Goal: Task Accomplishment & Management: Use online tool/utility

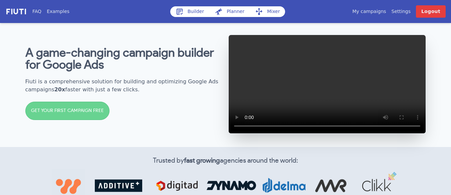
click at [379, 10] on link "My campaigns" at bounding box center [370, 11] width 34 height 7
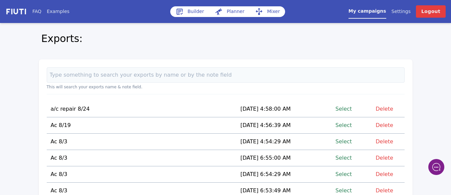
click at [348, 109] on link "Select" at bounding box center [344, 109] width 16 height 9
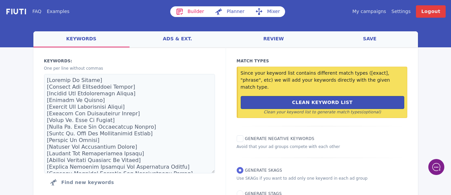
click at [271, 11] on link "Mixer" at bounding box center [267, 11] width 35 height 11
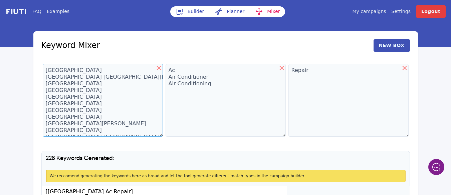
click at [69, 82] on textarea "[GEOGRAPHIC_DATA] [GEOGRAPHIC_DATA] [GEOGRAPHIC_DATA][PERSON_NAME] [GEOGRAPHIC_…" at bounding box center [103, 100] width 120 height 73
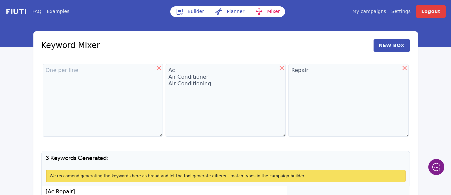
click at [157, 67] on icon at bounding box center [159, 68] width 8 height 8
type textarea "Ac Air Conditioner Air Conditioning"
type textarea "Repair"
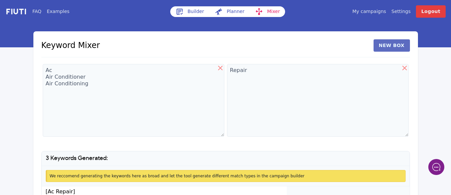
click at [395, 48] on button "New Box" at bounding box center [392, 45] width 36 height 12
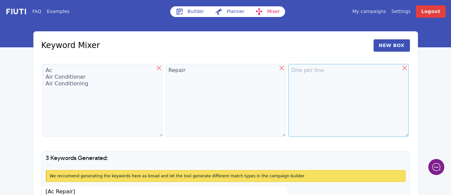
click at [300, 73] on textarea at bounding box center [349, 100] width 120 height 73
paste textarea "[GEOGRAPHIC_DATA] [GEOGRAPHIC_DATA] [GEOGRAPHIC_DATA][PERSON_NAME] [GEOGRAPHIC_…"
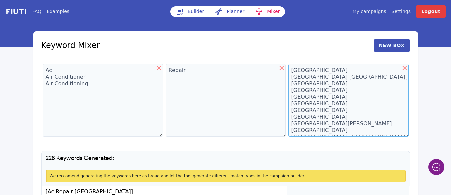
scroll to position [6614, 0]
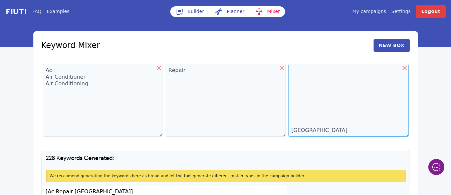
type textarea "[GEOGRAPHIC_DATA] [GEOGRAPHIC_DATA] [GEOGRAPHIC_DATA][PERSON_NAME] [GEOGRAPHIC_…"
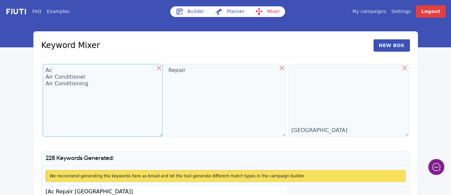
click at [96, 85] on textarea "Ac Air Conditioner Air Conditioning" at bounding box center [103, 100] width 120 height 73
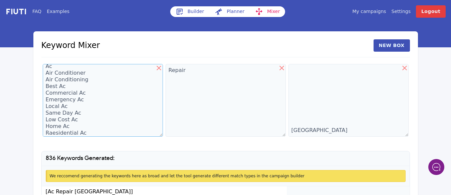
scroll to position [11, 0]
click at [51, 128] on textarea "Ac Air Conditioner Air Conditioning Best Ac Commercial Ac Emergency Ac Local Ac…" at bounding box center [103, 100] width 120 height 73
click at [85, 129] on textarea "Ac Air Conditioner Air Conditioning Best Ac Commercial Ac Emergency Ac Local Ac…" at bounding box center [103, 100] width 120 height 73
type textarea "Ac Air Conditioner Air Conditioning Best Ac Commercial Ac Emergency Ac Local Ac…"
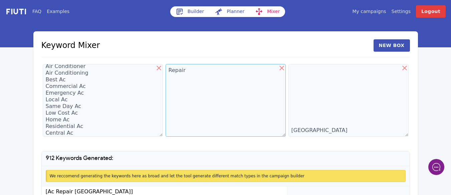
click at [186, 73] on textarea "Repair" at bounding box center [226, 100] width 120 height 73
click at [186, 73] on textarea "Repair Repair In" at bounding box center [226, 100] width 120 height 73
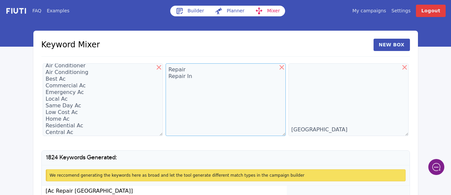
scroll to position [0, 0]
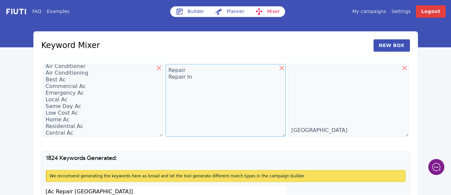
click at [197, 79] on textarea "Repair Repair In" at bounding box center [226, 100] width 120 height 73
type textarea "Repair Repair In Repair Service"
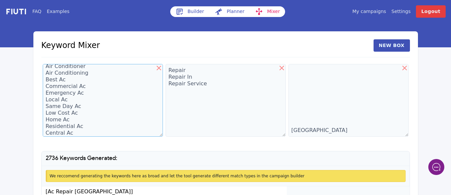
drag, startPoint x: 159, startPoint y: 111, endPoint x: 138, endPoint y: 111, distance: 21.4
click at [138, 111] on textarea "Ac Air Conditioner Air Conditioning Best Ac Commercial Ac Emergency Ac Local Ac…" at bounding box center [103, 100] width 120 height 73
drag, startPoint x: 159, startPoint y: 120, endPoint x: 145, endPoint y: 123, distance: 15.0
click at [145, 123] on textarea "Ac Air Conditioner Air Conditioning Best Ac Commercial Ac Emergency Ac Local Ac…" at bounding box center [103, 100] width 120 height 73
click at [80, 135] on textarea "Ac Air Conditioner Air Conditioning Best Ac Commercial Ac Emergency Ac Local Ac…" at bounding box center [103, 100] width 120 height 73
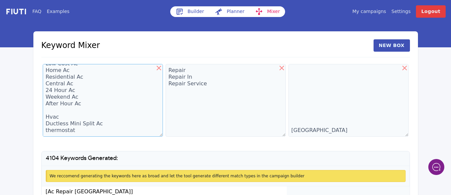
scroll to position [67, 0]
click at [75, 125] on textarea "Ac Air Conditioner Air Conditioning Best Ac Commercial Ac Emergency Ac Local Ac…" at bounding box center [103, 100] width 120 height 73
type textarea "Ac Air Conditioner Air Conditioning Best Ac Commercial Ac Emergency Ac Local Ac…"
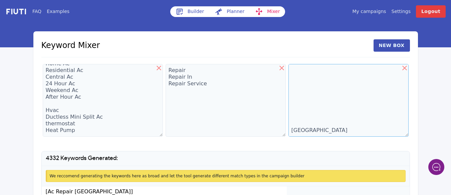
click at [322, 113] on textarea "[GEOGRAPHIC_DATA] [GEOGRAPHIC_DATA] [GEOGRAPHIC_DATA][PERSON_NAME] [GEOGRAPHIC_…" at bounding box center [349, 100] width 120 height 73
click at [442, 74] on div "FAQ Examples Builder Planner Mixer My campaigns Price Settings Login Logout Key…" at bounding box center [225, 135] width 451 height 271
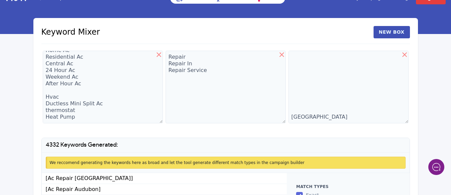
scroll to position [13, 0]
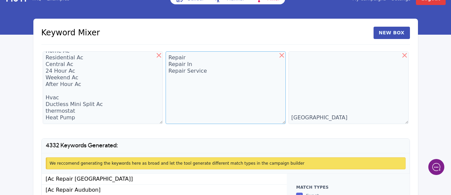
drag, startPoint x: 442, startPoint y: 74, endPoint x: 215, endPoint y: 103, distance: 229.8
click at [215, 103] on textarea "Repair Repair In Repair Service" at bounding box center [226, 87] width 120 height 73
click at [449, 46] on div "FAQ Examples Builder Planner Mixer My campaigns Price Settings Login Logout Key…" at bounding box center [225, 122] width 451 height 271
click at [431, 105] on div "FAQ Examples Builder Planner Mixer My campaigns Price Settings Login Logout Key…" at bounding box center [225, 122] width 451 height 271
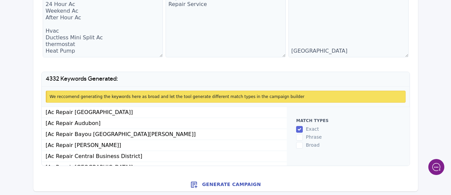
scroll to position [81, 0]
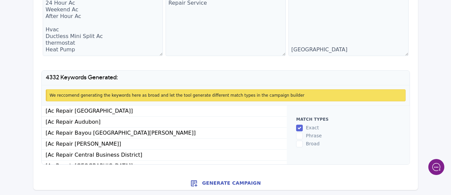
click at [223, 182] on button "Generate Campaign" at bounding box center [225, 183] width 385 height 13
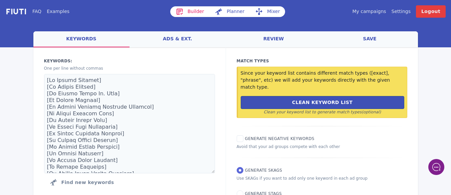
click at [370, 39] on link "save" at bounding box center [370, 39] width 96 height 16
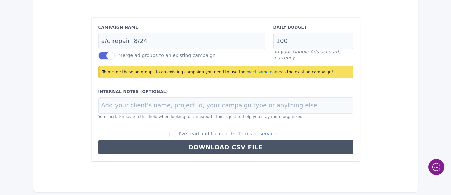
scroll to position [81, 0]
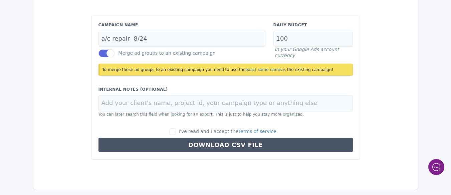
click at [186, 133] on label "I've read and I accept the Terms of service" at bounding box center [222, 131] width 107 height 7
click at [176, 133] on input "I've read and I accept the Terms of service" at bounding box center [172, 132] width 7 height 7
checkbox input "true"
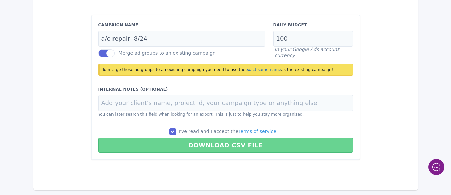
click at [221, 146] on button "Download CSV File" at bounding box center [226, 145] width 255 height 15
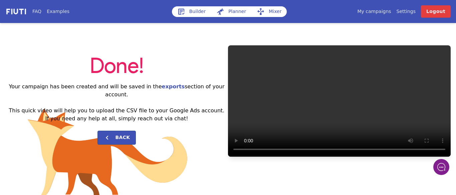
click at [378, 14] on link "My campaigns" at bounding box center [375, 11] width 34 height 7
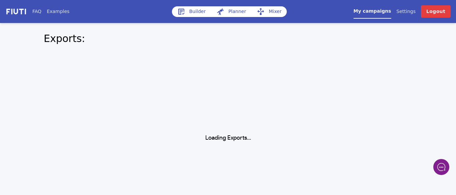
click at [267, 12] on link "Mixer" at bounding box center [269, 11] width 35 height 11
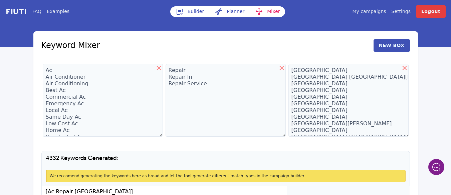
click at [368, 10] on link "My campaigns" at bounding box center [370, 11] width 34 height 7
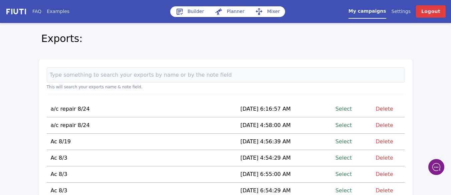
click at [348, 110] on link "Select" at bounding box center [344, 109] width 16 height 9
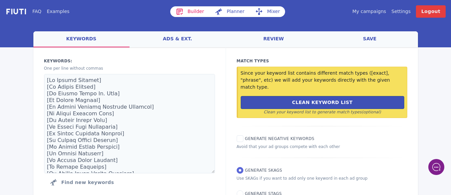
click at [374, 38] on link "save" at bounding box center [370, 39] width 96 height 16
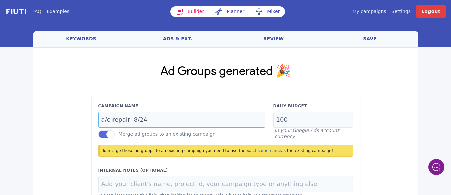
click at [149, 120] on input "a/c repair 8/24" at bounding box center [182, 120] width 167 height 16
type input "a/c repair 8/24@"
click at [390, 111] on div "Ad Groups generated 🎉 Campaign Name a/c repair 8/24@ Merge ad groups to an exis…" at bounding box center [225, 152] width 385 height 211
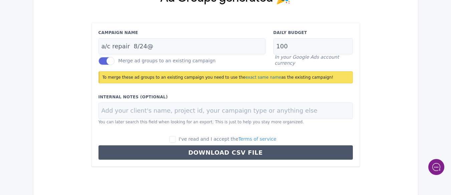
scroll to position [81, 0]
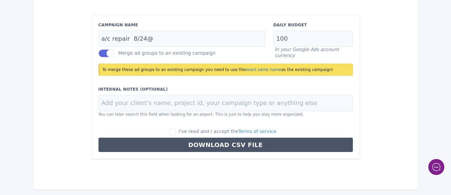
click at [185, 135] on div "I've read and I accept the Terms of service Download CSV File" at bounding box center [226, 140] width 263 height 24
click at [185, 132] on label "I've read and I accept the Terms of service" at bounding box center [222, 131] width 107 height 7
click at [176, 132] on input "I've read and I accept the Terms of service" at bounding box center [172, 132] width 7 height 7
checkbox input "true"
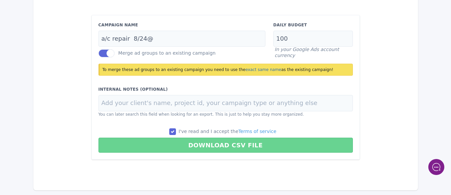
click at [213, 144] on button "Download CSV File" at bounding box center [226, 145] width 255 height 15
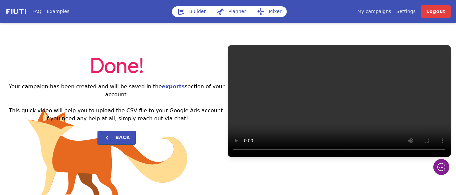
click at [294, 17] on div "Builder Planner Mixer" at bounding box center [242, 11] width 140 height 12
click at [383, 12] on link "My campaigns" at bounding box center [375, 11] width 34 height 7
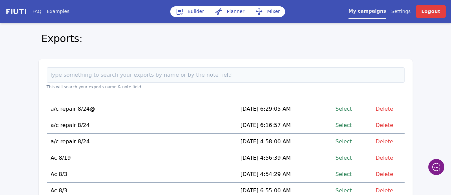
click at [346, 109] on link "Select" at bounding box center [344, 109] width 16 height 9
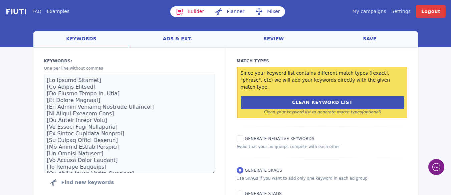
click at [270, 14] on link "Mixer" at bounding box center [267, 11] width 35 height 11
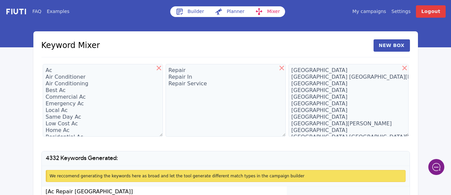
click at [406, 68] on icon at bounding box center [405, 68] width 8 height 8
type textarea "Repair Repair In Repair Service"
type textarea "[GEOGRAPHIC_DATA] [GEOGRAPHIC_DATA] [GEOGRAPHIC_DATA][PERSON_NAME] [GEOGRAPHIC_…"
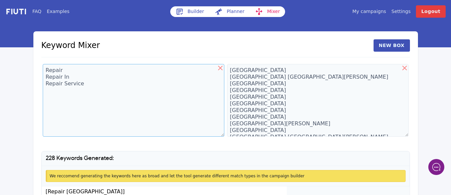
click at [189, 107] on textarea "Repair Repair In Repair Service" at bounding box center [134, 100] width 182 height 73
click at [219, 69] on icon at bounding box center [221, 68] width 8 height 8
type textarea "[GEOGRAPHIC_DATA] [GEOGRAPHIC_DATA] [GEOGRAPHIC_DATA][PERSON_NAME] [GEOGRAPHIC_…"
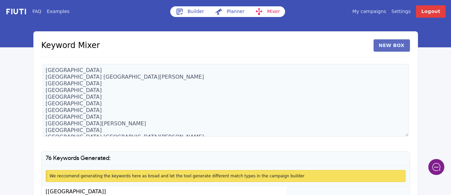
click at [394, 44] on button "New Box" at bounding box center [392, 45] width 36 height 12
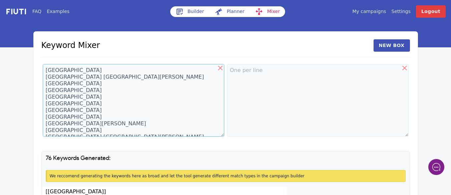
click at [77, 83] on textarea "[GEOGRAPHIC_DATA] [GEOGRAPHIC_DATA] [GEOGRAPHIC_DATA][PERSON_NAME] [GEOGRAPHIC_…" at bounding box center [134, 100] width 182 height 73
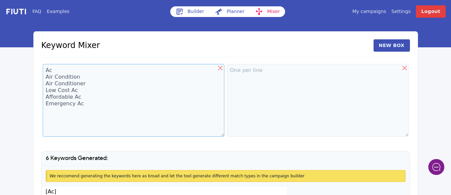
type textarea "Ac Air Condition Air Conditioner Low Cost Ac Affordable Ac Emergency Ac"
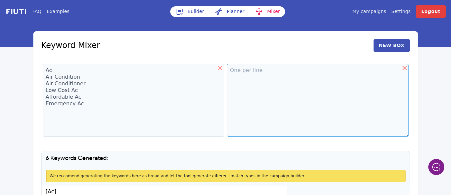
click at [249, 82] on textarea at bounding box center [318, 100] width 182 height 73
type textarea "Repair Installation"
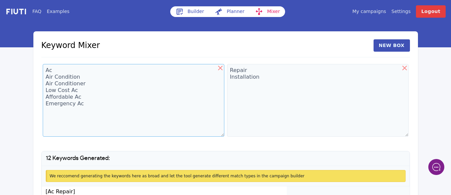
click at [93, 105] on textarea "Ac Air Condition Air Conditioner Low Cost Ac Affordable Ac Emergency Ac" at bounding box center [134, 100] width 182 height 73
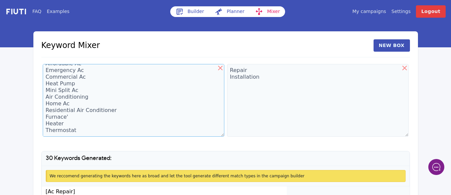
scroll to position [37, 0]
click at [49, 134] on textarea "Ac Air Condition Air Conditioner Low Cost Ac Affordable Ac Emergency Ac Commerc…" at bounding box center [134, 100] width 182 height 73
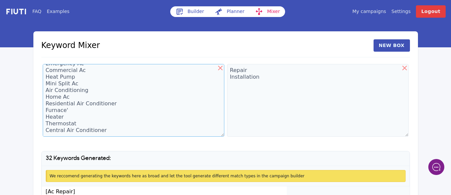
type textarea "Ac Air Condition Air Conditioner Low Cost Ac Affordable Ac Emergency Ac Commerc…"
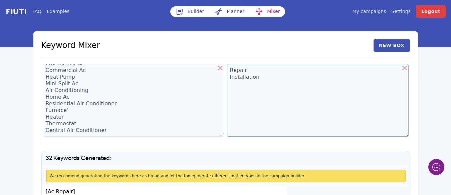
click at [234, 86] on textarea "Repair Installation" at bounding box center [318, 100] width 182 height 73
click at [265, 77] on textarea "Repair Installation" at bounding box center [318, 100] width 182 height 73
type textarea "Repair Installation Repair Service"
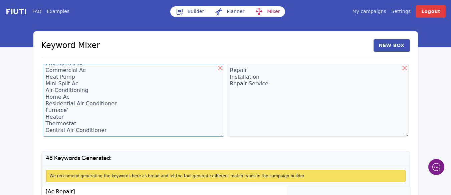
click at [109, 125] on textarea "Ac Air Condition Air Conditioner Low Cost Ac Affordable Ac Emergency Ac Commerc…" at bounding box center [134, 100] width 182 height 73
type textarea "Ac Air Condition Air Conditioner Low Cost Ac Affordable Ac Emergency Ac Commerc…"
click at [412, 107] on div "Keyword Mixer New Box Ac Air Condition Air Conditioner Low Cost Ac Affordable A…" at bounding box center [225, 142] width 385 height 223
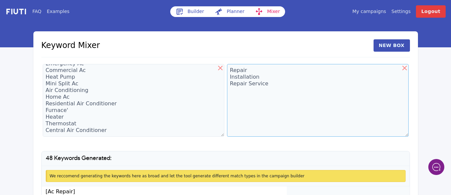
click at [278, 113] on textarea "Repair Installation Repair Service" at bounding box center [318, 100] width 182 height 73
click at [436, 110] on div "FAQ Examples Builder Planner Mixer My campaigns Price Settings Login Logout Key…" at bounding box center [225, 135] width 451 height 271
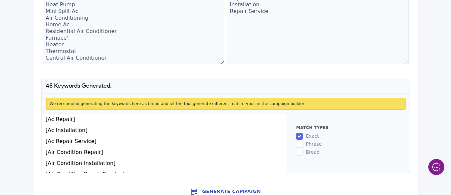
scroll to position [81, 0]
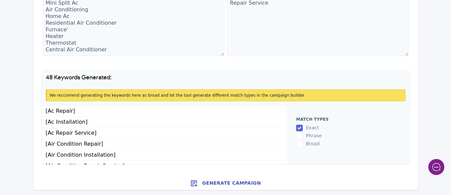
click at [230, 184] on button "Generate Campaign" at bounding box center [225, 183] width 385 height 13
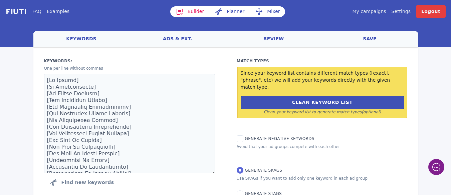
click at [369, 40] on link "save" at bounding box center [370, 39] width 96 height 16
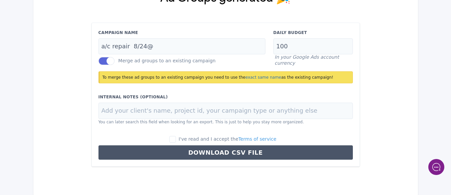
scroll to position [81, 0]
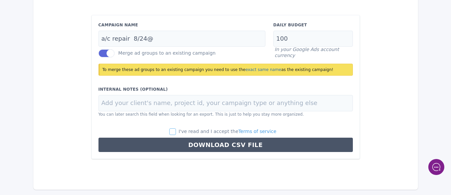
click at [176, 133] on input "I've read and I accept the Terms of service" at bounding box center [172, 132] width 7 height 7
checkbox input "true"
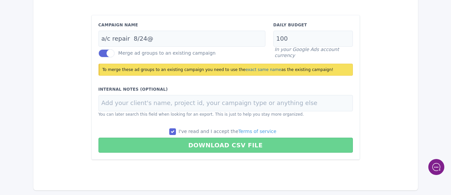
click at [213, 146] on button "Download CSV File" at bounding box center [226, 145] width 255 height 15
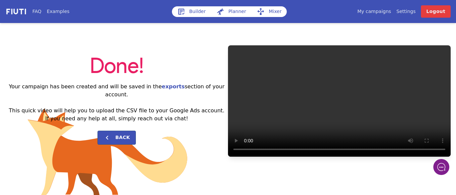
click at [385, 14] on link "My campaigns" at bounding box center [375, 11] width 34 height 7
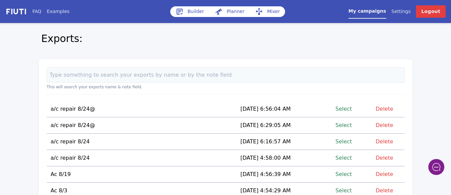
click at [344, 109] on link "Select" at bounding box center [344, 109] width 16 height 9
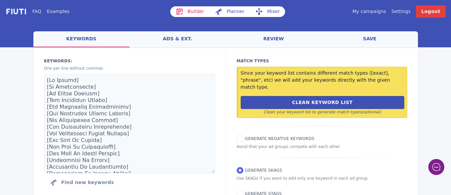
click at [270, 13] on link "Mixer" at bounding box center [267, 11] width 35 height 11
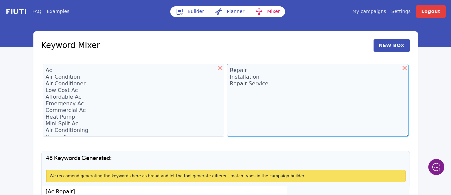
click at [396, 94] on textarea "Repair Installation Repair Service" at bounding box center [318, 100] width 182 height 73
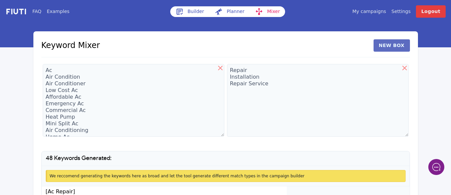
click at [392, 49] on button "New Box" at bounding box center [392, 45] width 36 height 12
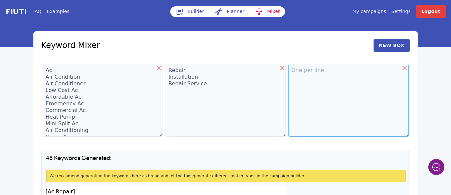
click at [322, 78] on textarea at bounding box center [349, 100] width 120 height 73
paste textarea "[GEOGRAPHIC_DATA] [GEOGRAPHIC_DATA] [GEOGRAPHIC_DATA][PERSON_NAME] [GEOGRAPHIC_…"
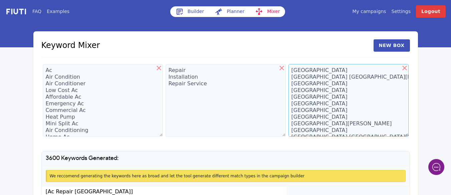
scroll to position [6614, 0]
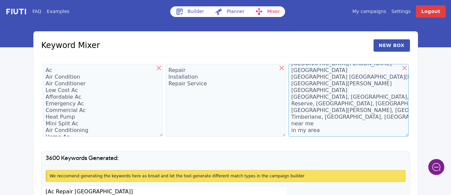
type textarea "[GEOGRAPHIC_DATA] [GEOGRAPHIC_DATA] [GEOGRAPHIC_DATA][PERSON_NAME] [GEOGRAPHIC_…"
click at [441, 114] on div "FAQ Examples Builder Planner Mixer My campaigns Price Settings Login Logout Key…" at bounding box center [225, 135] width 451 height 271
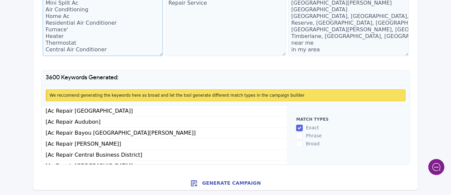
scroll to position [67, 0]
click at [231, 182] on button "Generate Campaign" at bounding box center [225, 183] width 385 height 13
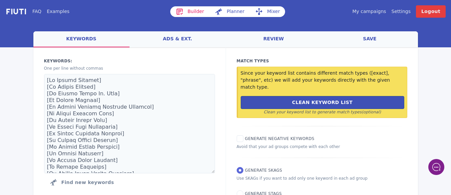
click at [370, 38] on link "save" at bounding box center [370, 39] width 96 height 16
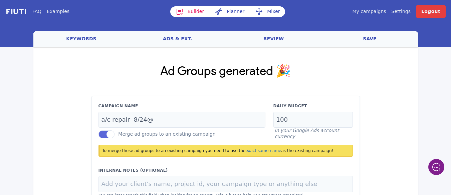
scroll to position [11, 0]
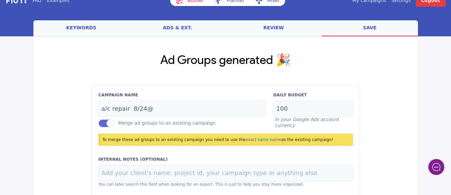
click at [357, 120] on div "Daily Budget 100 In your Google Ads account currency" at bounding box center [314, 110] width 88 height 37
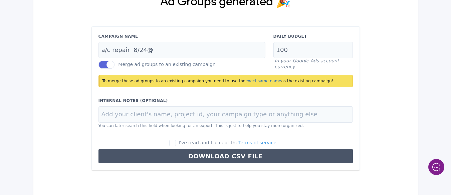
scroll to position [80, 0]
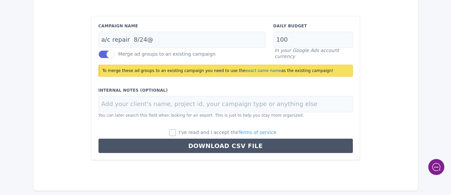
click at [176, 133] on input "I've read and I accept the Terms of service" at bounding box center [172, 133] width 7 height 7
checkbox input "true"
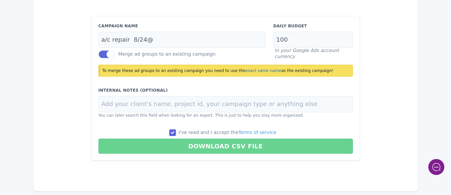
click at [210, 145] on button "Download CSV File" at bounding box center [226, 146] width 255 height 15
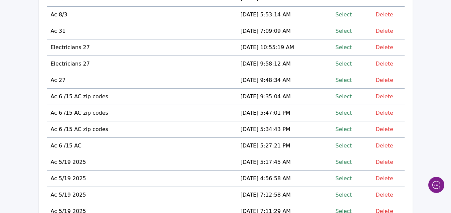
scroll to position [361, 0]
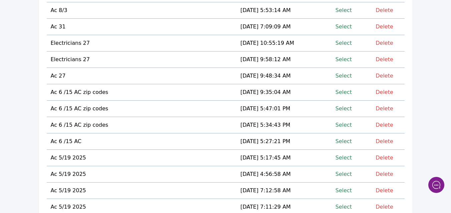
click at [347, 42] on link "Select" at bounding box center [344, 42] width 16 height 9
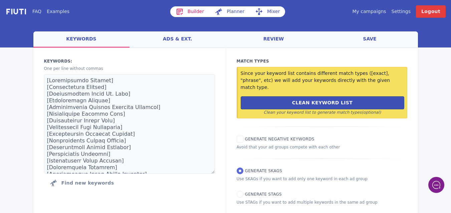
click at [269, 10] on link "Mixer" at bounding box center [267, 11] width 35 height 11
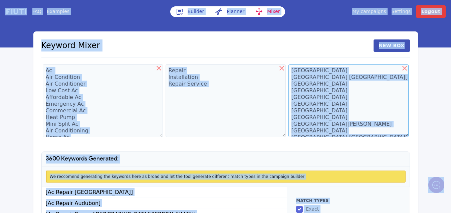
click at [315, 79] on textarea "[GEOGRAPHIC_DATA] [GEOGRAPHIC_DATA] [GEOGRAPHIC_DATA][PERSON_NAME] [GEOGRAPHIC_…" at bounding box center [349, 100] width 120 height 73
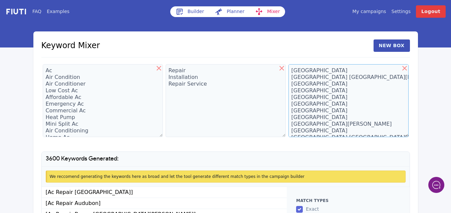
click at [302, 73] on textarea "[GEOGRAPHIC_DATA] [GEOGRAPHIC_DATA] [GEOGRAPHIC_DATA][PERSON_NAME] [GEOGRAPHIC_…" at bounding box center [349, 100] width 120 height 73
click at [159, 69] on icon at bounding box center [159, 68] width 5 height 5
type textarea "Repair Installation Repair Service"
type textarea "[GEOGRAPHIC_DATA] [GEOGRAPHIC_DATA] [GEOGRAPHIC_DATA][PERSON_NAME] [GEOGRAPHIC_…"
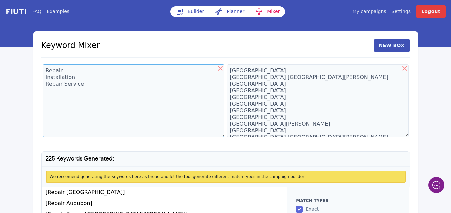
click at [159, 69] on textarea "Repair Installation Repair Service" at bounding box center [134, 100] width 182 height 73
click at [221, 67] on icon at bounding box center [220, 68] width 5 height 5
type textarea "[GEOGRAPHIC_DATA] [GEOGRAPHIC_DATA] [GEOGRAPHIC_DATA][PERSON_NAME] [GEOGRAPHIC_…"
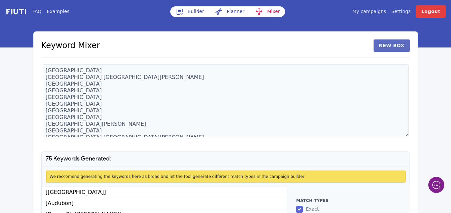
click at [391, 45] on button "New Box" at bounding box center [392, 45] width 36 height 12
drag, startPoint x: 244, startPoint y: 74, endPoint x: 237, endPoint y: 76, distance: 7.9
click at [237, 76] on textarea at bounding box center [318, 100] width 182 height 73
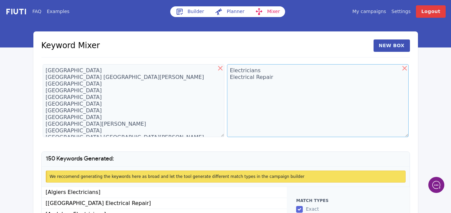
type textarea "Electricians Electrical Repair"
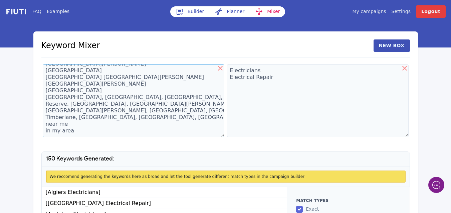
scroll to position [6617, 0]
click at [65, 90] on textarea "[GEOGRAPHIC_DATA] [GEOGRAPHIC_DATA] [GEOGRAPHIC_DATA][PERSON_NAME] [GEOGRAPHIC_…" at bounding box center [134, 100] width 182 height 73
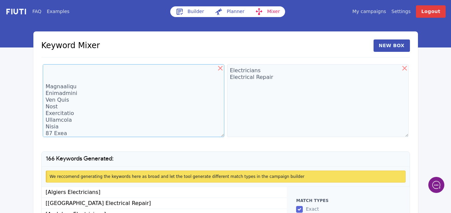
scroll to position [6627, 0]
click at [57, 134] on textarea at bounding box center [134, 100] width 182 height 73
type textarea "[GEOGRAPHIC_DATA] [GEOGRAPHIC_DATA] [GEOGRAPHIC_DATA][PERSON_NAME] [GEOGRAPHIC_…"
click at [422, 123] on div "FAQ Examples Builder Planner Mixer My campaigns Price Settings Login Logout Key…" at bounding box center [225, 138] width 451 height 276
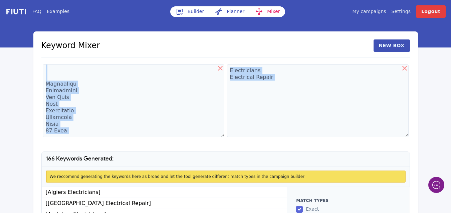
click at [422, 123] on div "FAQ Examples Builder Planner Mixer My campaigns Price Settings Login Logout Key…" at bounding box center [225, 138] width 451 height 276
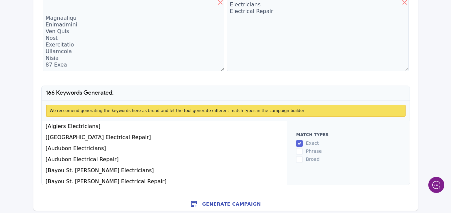
scroll to position [69, 0]
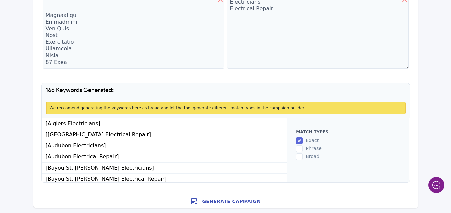
click at [226, 202] on button "Generate Campaign" at bounding box center [225, 200] width 385 height 13
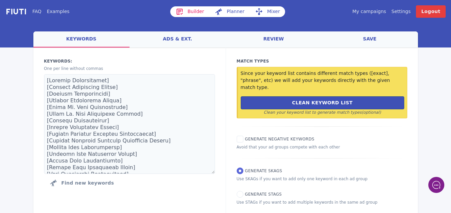
click at [379, 152] on div "Match Types Since your keyword list contains different match types ([exact], "p…" at bounding box center [322, 131] width 192 height 168
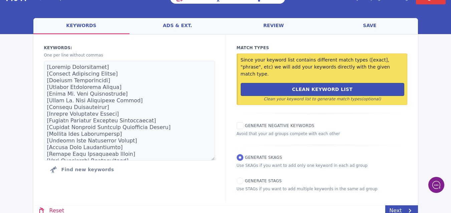
scroll to position [15, 0]
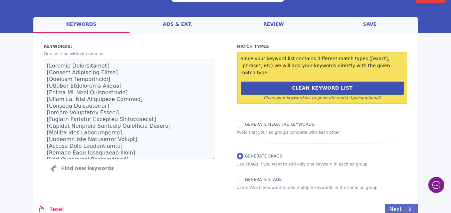
click at [395, 204] on link "Next" at bounding box center [402, 209] width 32 height 11
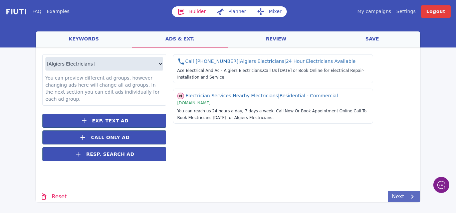
click at [399, 195] on link "Next" at bounding box center [404, 196] width 32 height 11
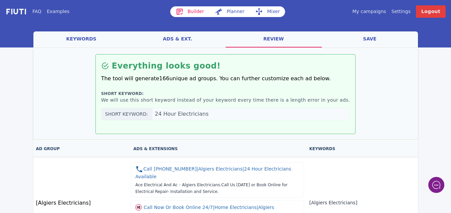
click at [370, 39] on link "save" at bounding box center [370, 39] width 96 height 16
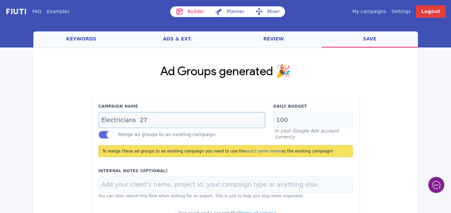
click at [145, 120] on input "Electricians 27" at bounding box center [182, 120] width 167 height 16
type input "Electricians 28"
click at [378, 147] on div "Ad Groups generated 🎉 Campaign Name Electricians 28 Merge ad groups to an exist…" at bounding box center [225, 152] width 385 height 211
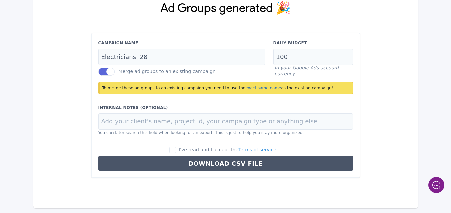
scroll to position [64, 0]
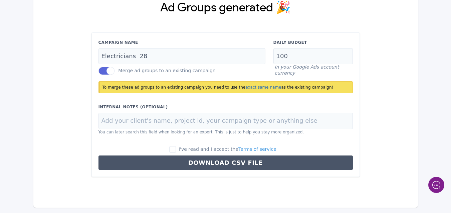
click at [187, 150] on span "I've read and I accept the Terms of service" at bounding box center [228, 148] width 98 height 5
click at [176, 150] on input "I've read and I accept the Terms of service" at bounding box center [172, 149] width 7 height 7
checkbox input "true"
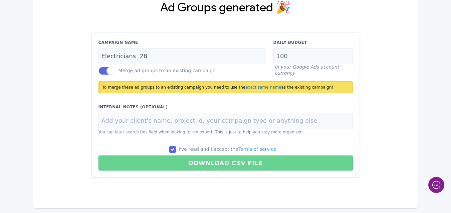
click at [216, 164] on button "Download CSV File" at bounding box center [226, 162] width 255 height 15
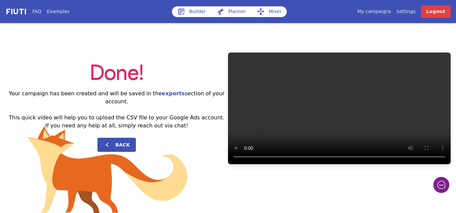
click at [378, 12] on link "My campaigns" at bounding box center [375, 11] width 34 height 7
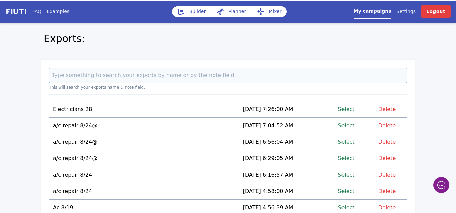
click at [189, 77] on input at bounding box center [228, 75] width 358 height 15
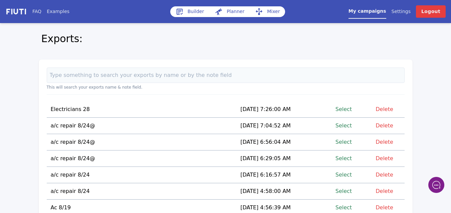
click at [348, 109] on link "Select" at bounding box center [344, 109] width 16 height 9
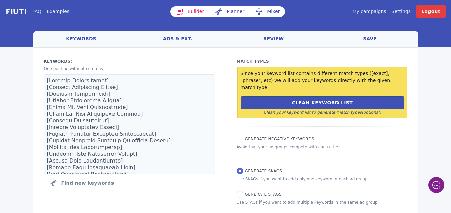
click at [274, 12] on link "Mixer" at bounding box center [267, 11] width 35 height 11
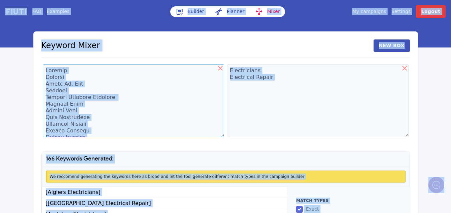
click at [77, 80] on textarea at bounding box center [134, 100] width 182 height 73
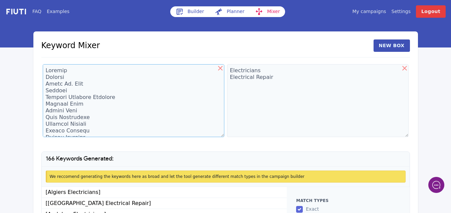
click at [55, 73] on textarea at bounding box center [134, 100] width 182 height 73
click at [219, 67] on icon at bounding box center [220, 68] width 5 height 5
type textarea "Electricians Electrical Repair"
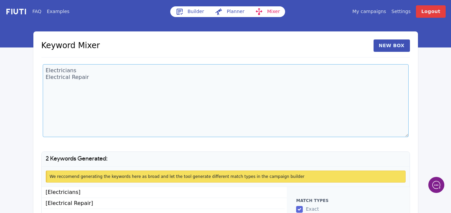
click at [219, 67] on textarea "Electricians Electrical Repair" at bounding box center [226, 100] width 366 height 73
click at [339, 52] on div "Keyword Mixer New Box" at bounding box center [225, 48] width 369 height 18
click at [442, 72] on div "FAQ Examples Builder Planner Mixer My campaigns Price Settings Login Logout Key…" at bounding box center [225, 132] width 451 height 265
click at [368, 52] on div "Keyword Mixer New Box" at bounding box center [225, 48] width 369 height 18
click at [401, 45] on button "New Box" at bounding box center [392, 45] width 36 height 12
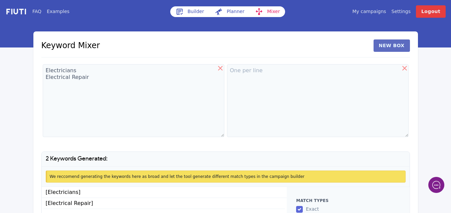
click at [389, 45] on button "New Box" at bounding box center [392, 45] width 36 height 12
click at [193, 80] on textarea at bounding box center [226, 100] width 120 height 73
type textarea "in"
click at [305, 76] on textarea at bounding box center [349, 100] width 120 height 73
paste textarea "[GEOGRAPHIC_DATA] [GEOGRAPHIC_DATA] [GEOGRAPHIC_DATA][PERSON_NAME] [GEOGRAPHIC_…"
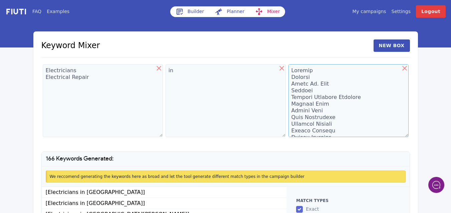
scroll to position [6668, 0]
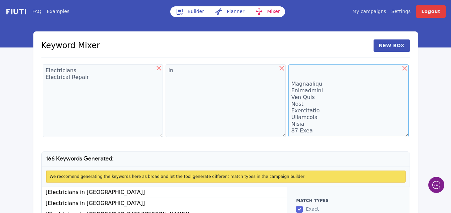
click at [314, 89] on textarea at bounding box center [349, 100] width 120 height 73
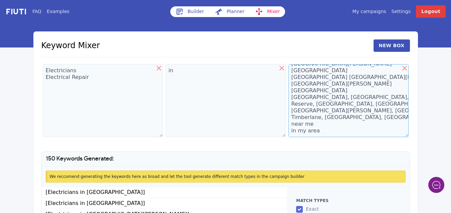
scroll to position [6487, 0]
type textarea "[GEOGRAPHIC_DATA] [GEOGRAPHIC_DATA] [GEOGRAPHIC_DATA][PERSON_NAME] [GEOGRAPHIC_…"
click at [182, 125] on textarea "in" at bounding box center [226, 100] width 120 height 73
click at [208, 159] on h1 "150 Keywords Generated:" at bounding box center [226, 159] width 368 height 14
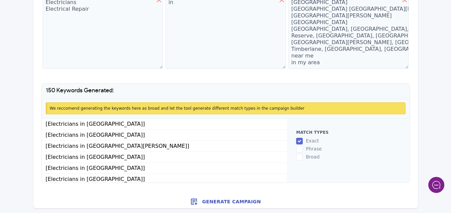
scroll to position [69, 0]
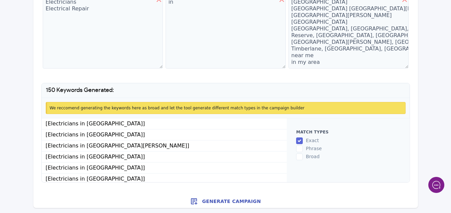
click at [227, 200] on button "Generate Campaign" at bounding box center [225, 200] width 385 height 13
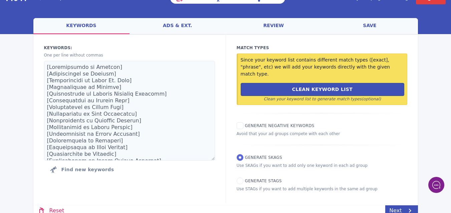
scroll to position [15, 0]
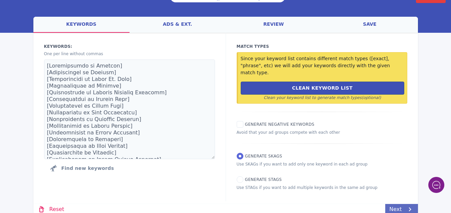
click at [398, 204] on link "Next" at bounding box center [402, 209] width 32 height 11
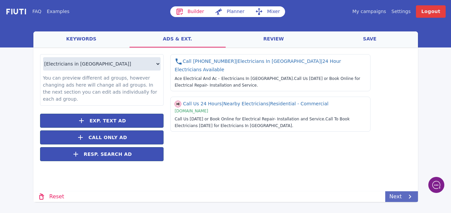
scroll to position [0, 0]
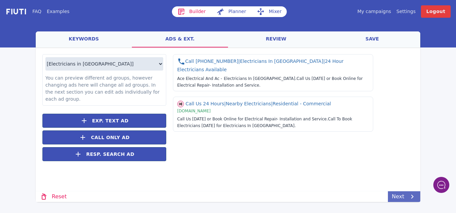
click at [399, 196] on link "Next" at bounding box center [404, 196] width 32 height 11
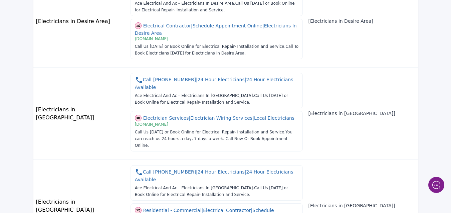
scroll to position [777, 0]
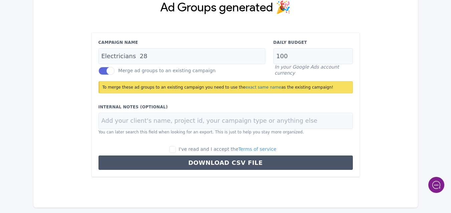
click at [394, 202] on div "Loading... Loading Ad Groups generated 🎉 Campaign Name Electricians 28 Merge ad…" at bounding box center [225, 96] width 385 height 224
click at [186, 149] on label "I've read and I accept the Terms of service" at bounding box center [222, 149] width 107 height 7
click at [176, 149] on input "I've read and I accept the Terms of service" at bounding box center [172, 149] width 7 height 7
checkbox input "true"
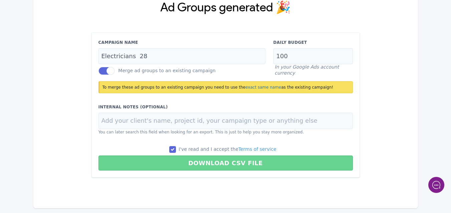
click at [222, 168] on button "Download CSV File" at bounding box center [226, 162] width 255 height 15
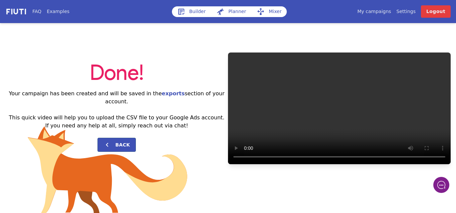
click at [387, 13] on link "My campaigns" at bounding box center [375, 11] width 34 height 7
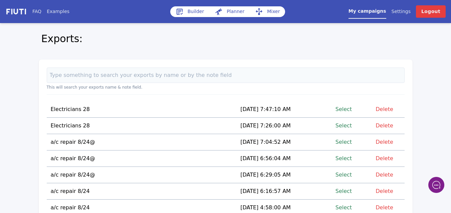
click at [343, 140] on link "Select" at bounding box center [344, 141] width 16 height 9
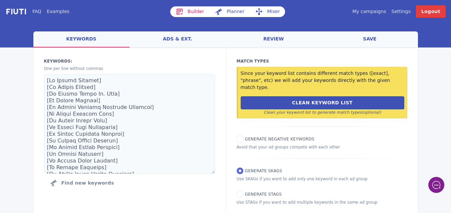
click at [268, 10] on link "Mixer" at bounding box center [267, 11] width 35 height 11
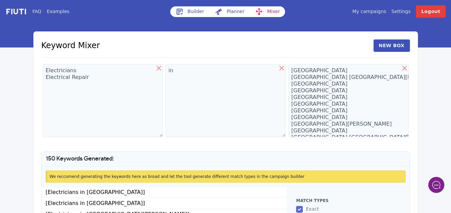
click at [406, 68] on icon at bounding box center [405, 68] width 8 height 8
type textarea "in"
type textarea "[GEOGRAPHIC_DATA] [GEOGRAPHIC_DATA] [GEOGRAPHIC_DATA][PERSON_NAME] [GEOGRAPHIC_…"
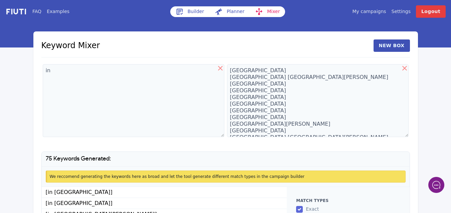
click at [220, 71] on icon at bounding box center [221, 68] width 8 height 8
type textarea "[GEOGRAPHIC_DATA] [GEOGRAPHIC_DATA] [GEOGRAPHIC_DATA][PERSON_NAME] [GEOGRAPHIC_…"
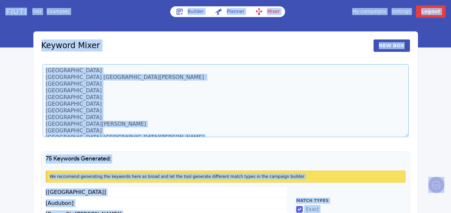
click at [104, 74] on textarea "[GEOGRAPHIC_DATA] [GEOGRAPHIC_DATA] [GEOGRAPHIC_DATA][PERSON_NAME] [GEOGRAPHIC_…" at bounding box center [226, 100] width 366 height 73
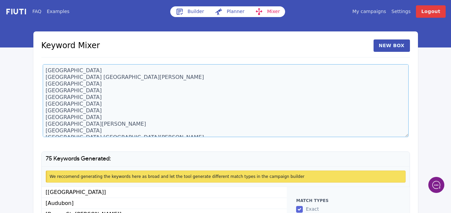
click at [54, 77] on textarea "[GEOGRAPHIC_DATA] [GEOGRAPHIC_DATA] [GEOGRAPHIC_DATA][PERSON_NAME] [GEOGRAPHIC_…" at bounding box center [226, 100] width 366 height 73
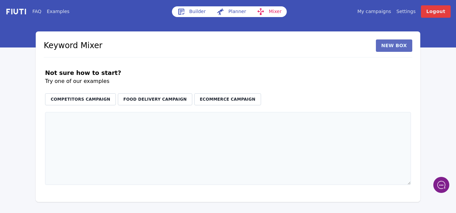
click at [394, 49] on button "New Box" at bounding box center [394, 45] width 36 height 12
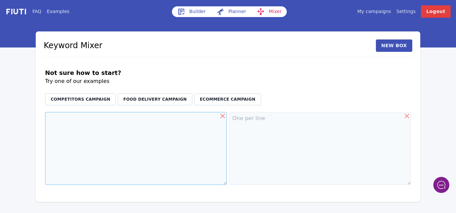
click at [100, 146] on textarea at bounding box center [136, 148] width 182 height 73
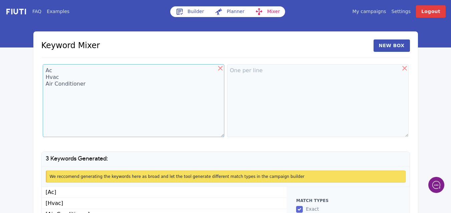
type textarea "Ac Hvac Air Conditioner"
click at [248, 73] on textarea at bounding box center [318, 100] width 182 height 73
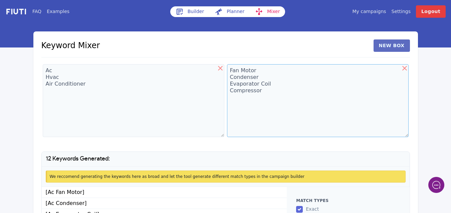
type textarea "Fan Motor Condenser Evaporator Coil Compressor"
click at [393, 42] on button "New Box" at bounding box center [392, 45] width 36 height 12
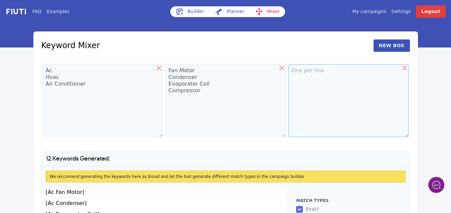
click at [298, 71] on textarea at bounding box center [349, 100] width 120 height 73
type textarea "Replacement"
click at [209, 90] on textarea "Fan Motor Condenser Evaporator Coil Compressor" at bounding box center [226, 100] width 120 height 73
click at [436, 83] on div "FAQ Examples Builder Planner Mixer My campaigns Price Settings Login Logout Key…" at bounding box center [225, 138] width 451 height 276
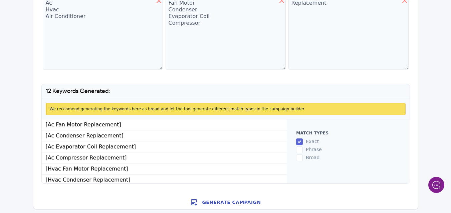
scroll to position [69, 0]
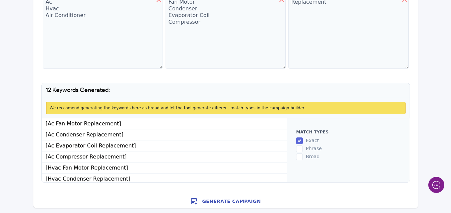
click at [234, 201] on button "Generate Campaign" at bounding box center [225, 200] width 385 height 13
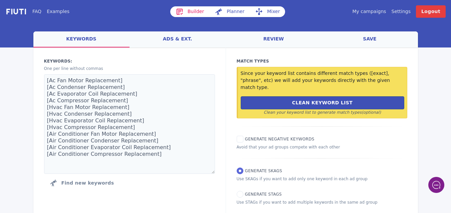
click at [368, 37] on link "save" at bounding box center [370, 39] width 96 height 16
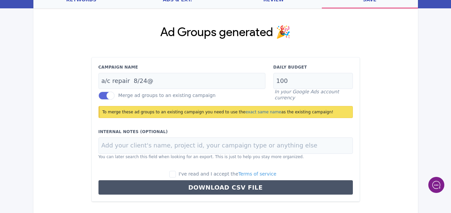
scroll to position [64, 0]
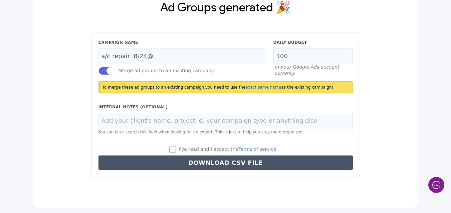
click at [176, 148] on input "I've read and I accept the Terms of service" at bounding box center [172, 149] width 7 height 7
checkbox input "true"
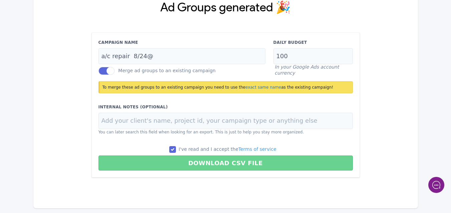
click at [214, 161] on button "Download CSV File" at bounding box center [226, 162] width 255 height 15
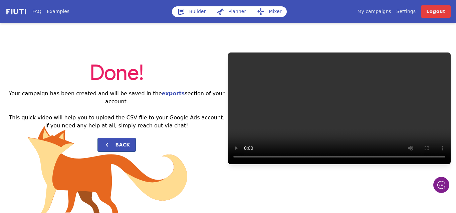
click at [384, 12] on link "My campaigns" at bounding box center [375, 11] width 34 height 7
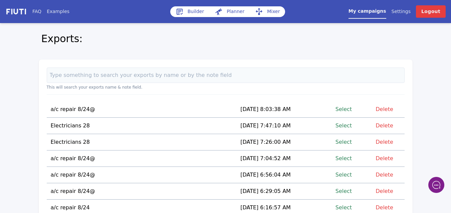
click at [350, 109] on link "Select" at bounding box center [344, 109] width 16 height 9
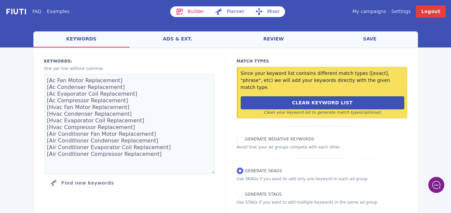
click at [372, 40] on link "save" at bounding box center [370, 39] width 96 height 16
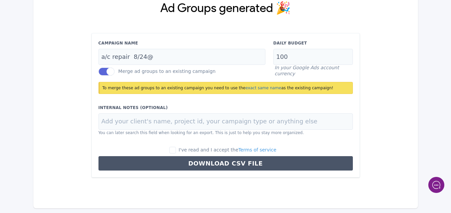
scroll to position [64, 0]
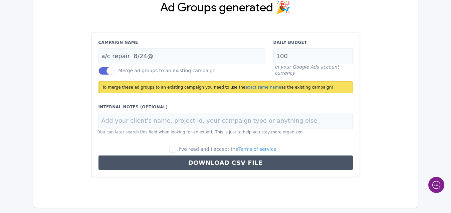
click at [393, 44] on div "Ad Groups generated 🎉 Campaign Name a/c repair 8/24@ Merge ad groups to an exis…" at bounding box center [225, 89] width 385 height 211
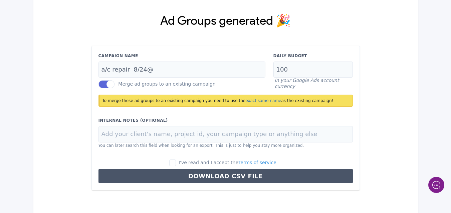
scroll to position [0, 0]
